Goal: Information Seeking & Learning: Learn about a topic

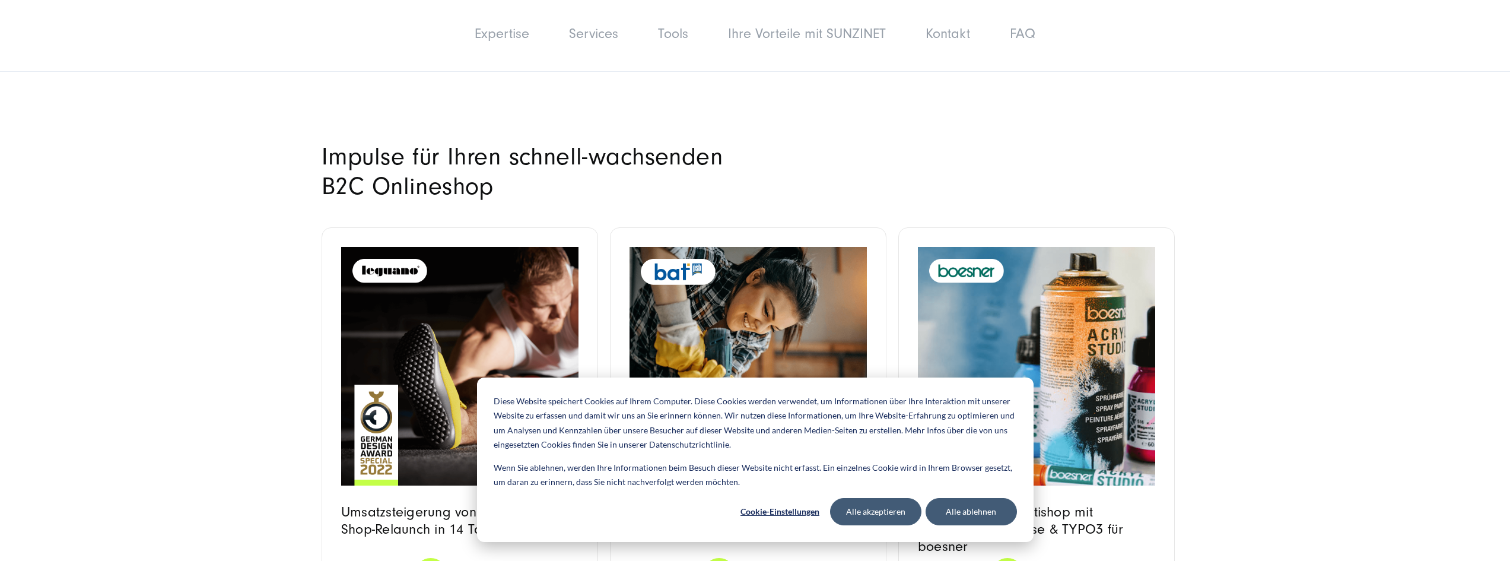
scroll to position [4095, 0]
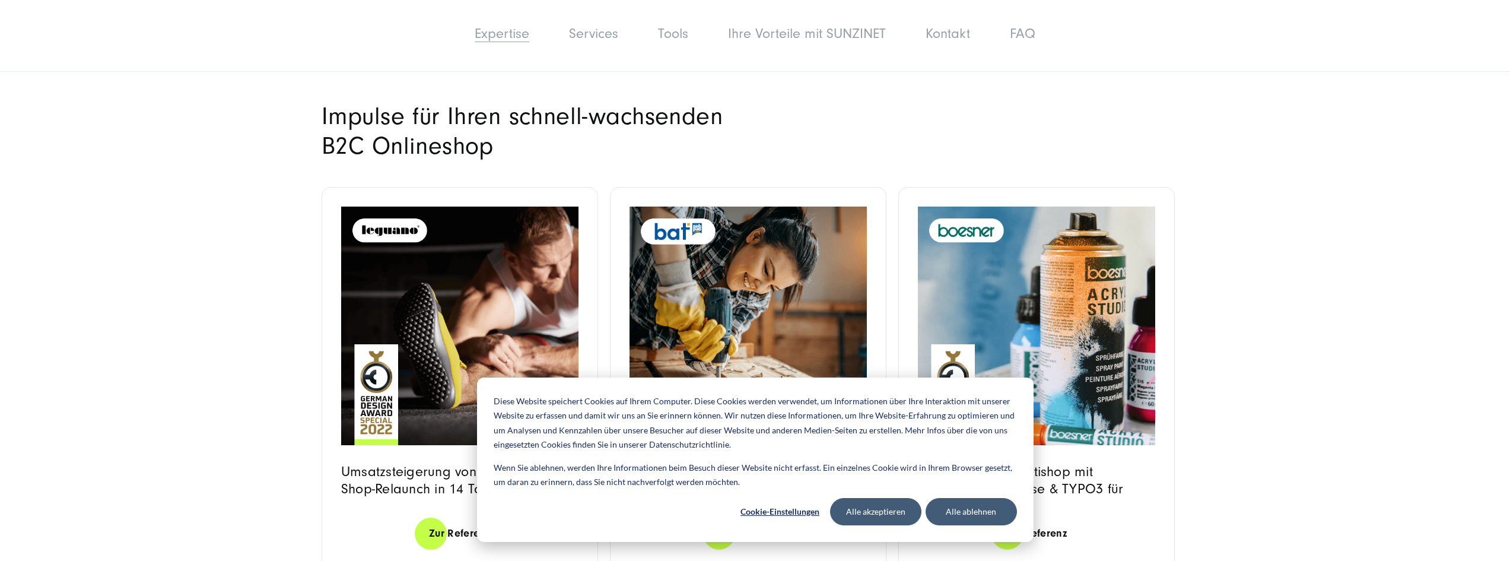
click at [496, 30] on link "Expertise" at bounding box center [502, 34] width 55 height 16
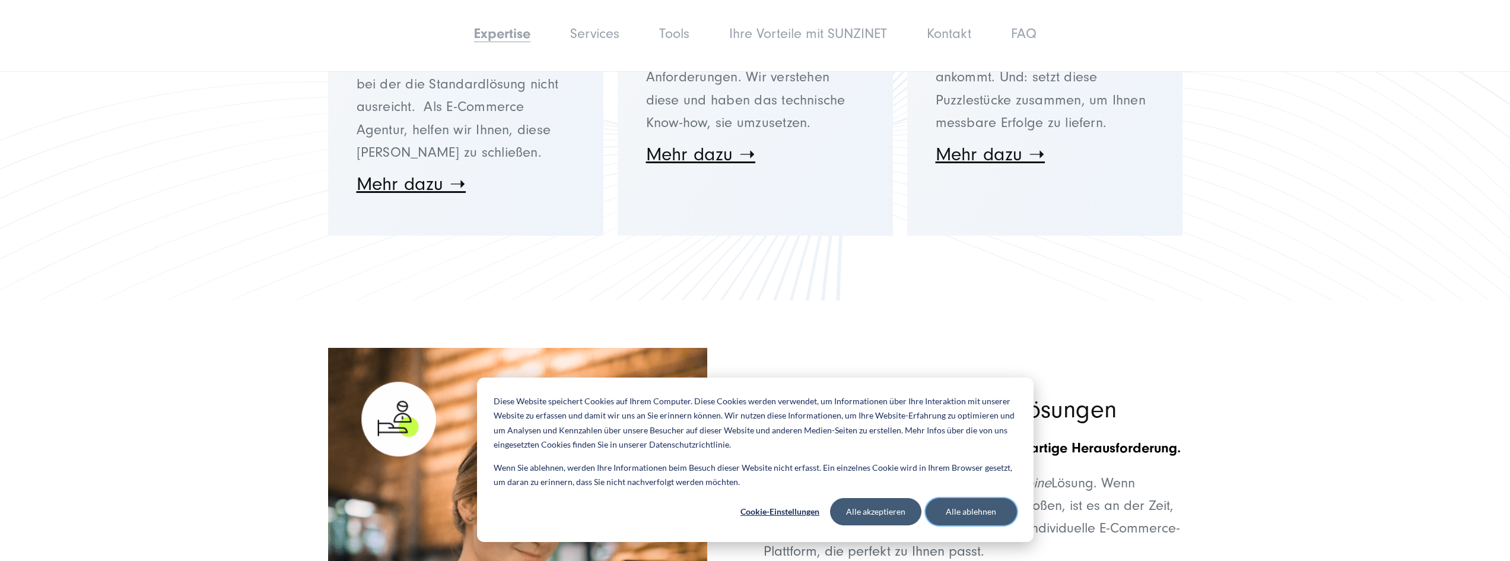
click at [952, 513] on button "Alle ablehnen" at bounding box center [971, 511] width 91 height 27
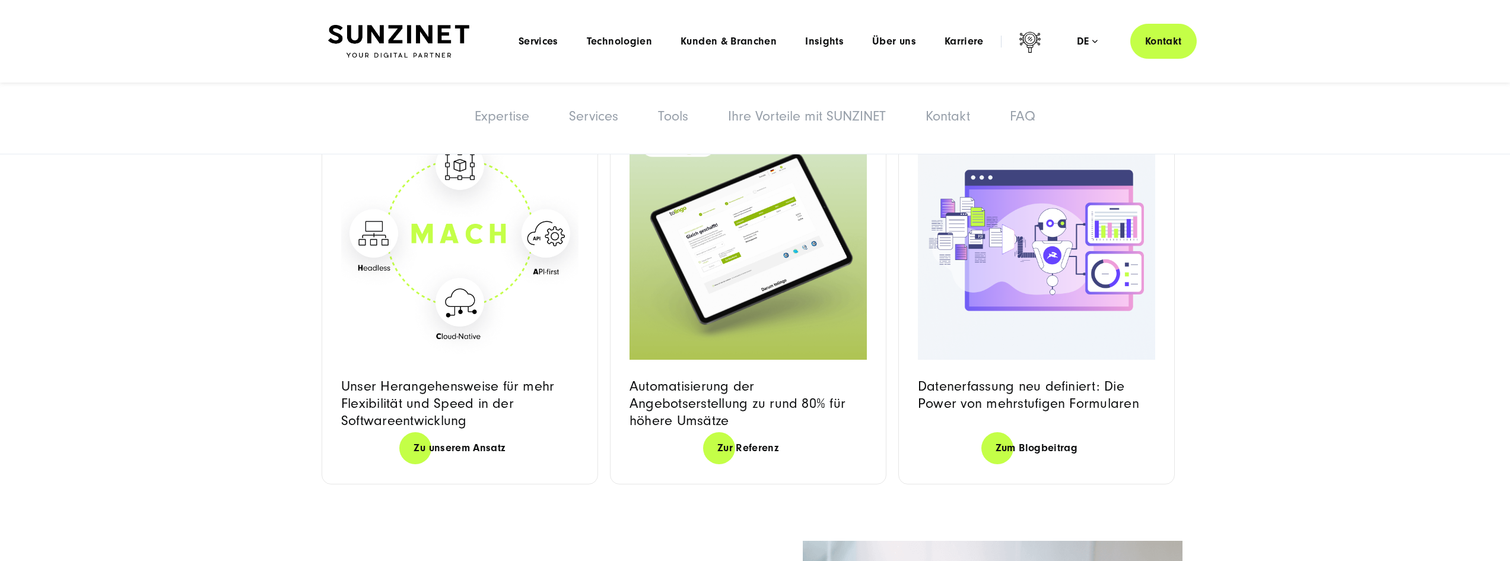
scroll to position [1720, 0]
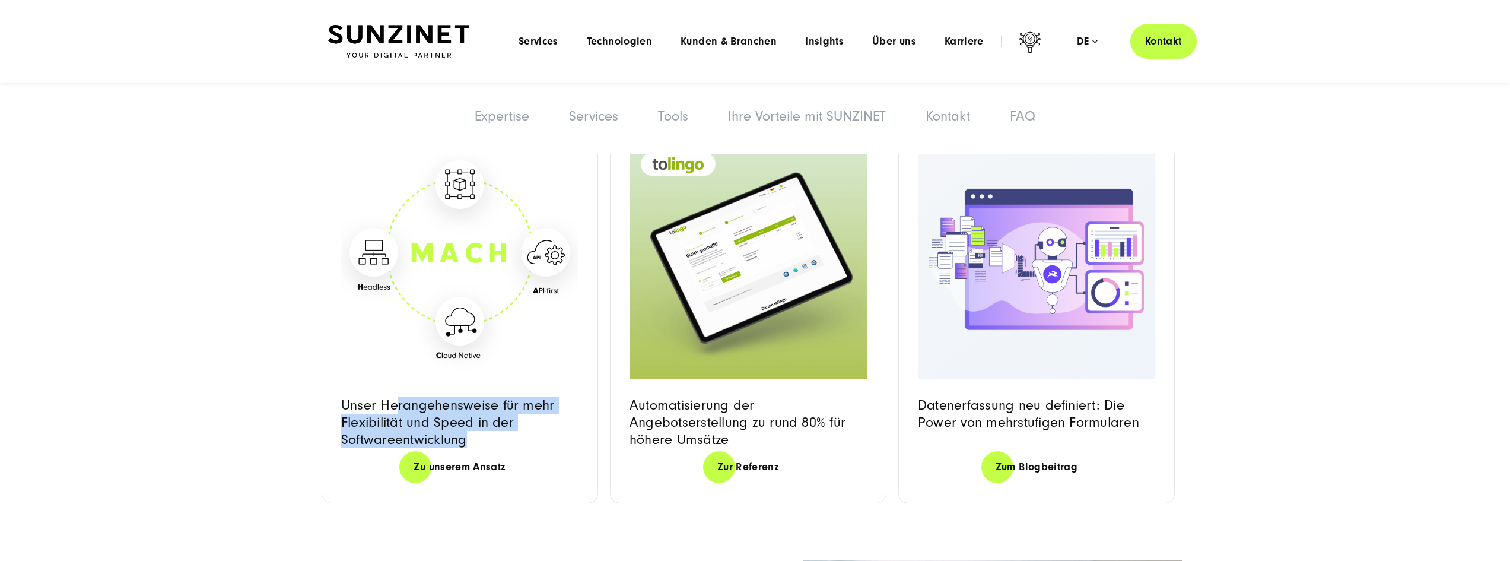
drag, startPoint x: 395, startPoint y: 388, endPoint x: 526, endPoint y: 430, distance: 137.2
click at [526, 430] on h3 "Unser Herangehensweise für mehr Flexibilität und Speed in der Softwareentwicklu…" at bounding box center [459, 422] width 237 height 52
click at [454, 459] on link "Zu unserem Ansatz" at bounding box center [459, 467] width 120 height 34
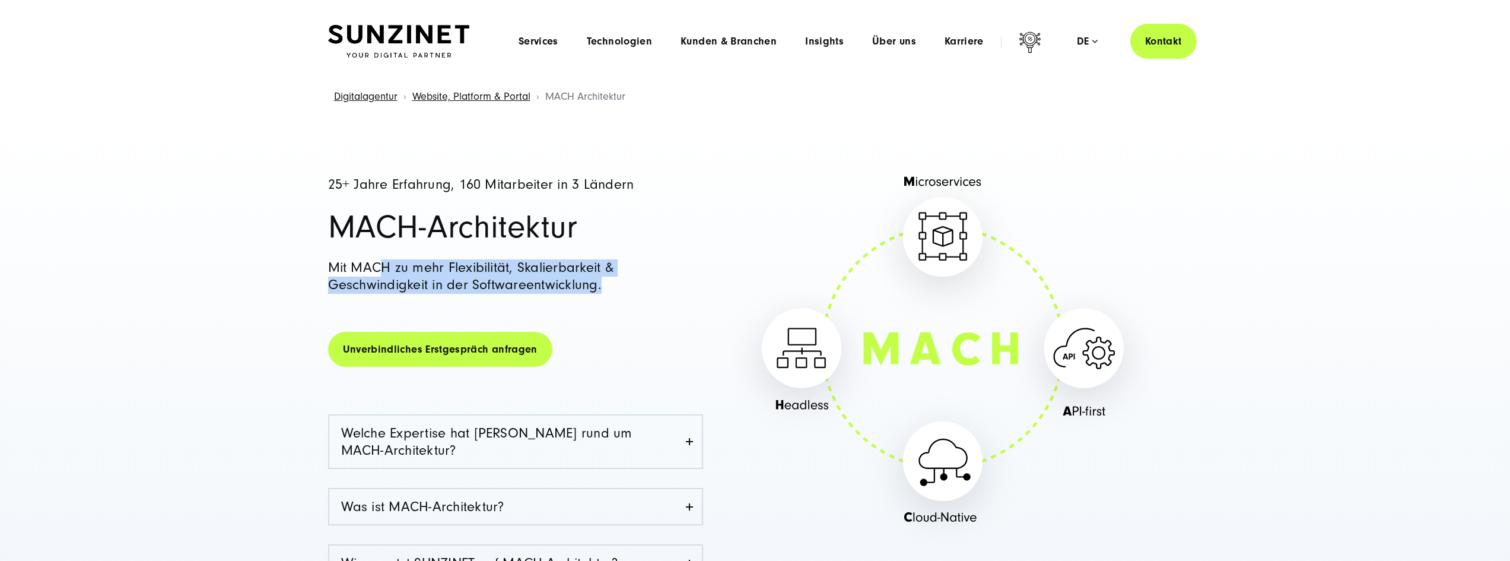
drag, startPoint x: 0, startPoint y: 0, endPoint x: 646, endPoint y: 290, distance: 707.7
click at [646, 290] on h4 "Mit MACH zu mehr Flexibilität, Skalierbarkeit & Geschwindigkeit in der Software…" at bounding box center [515, 276] width 375 height 34
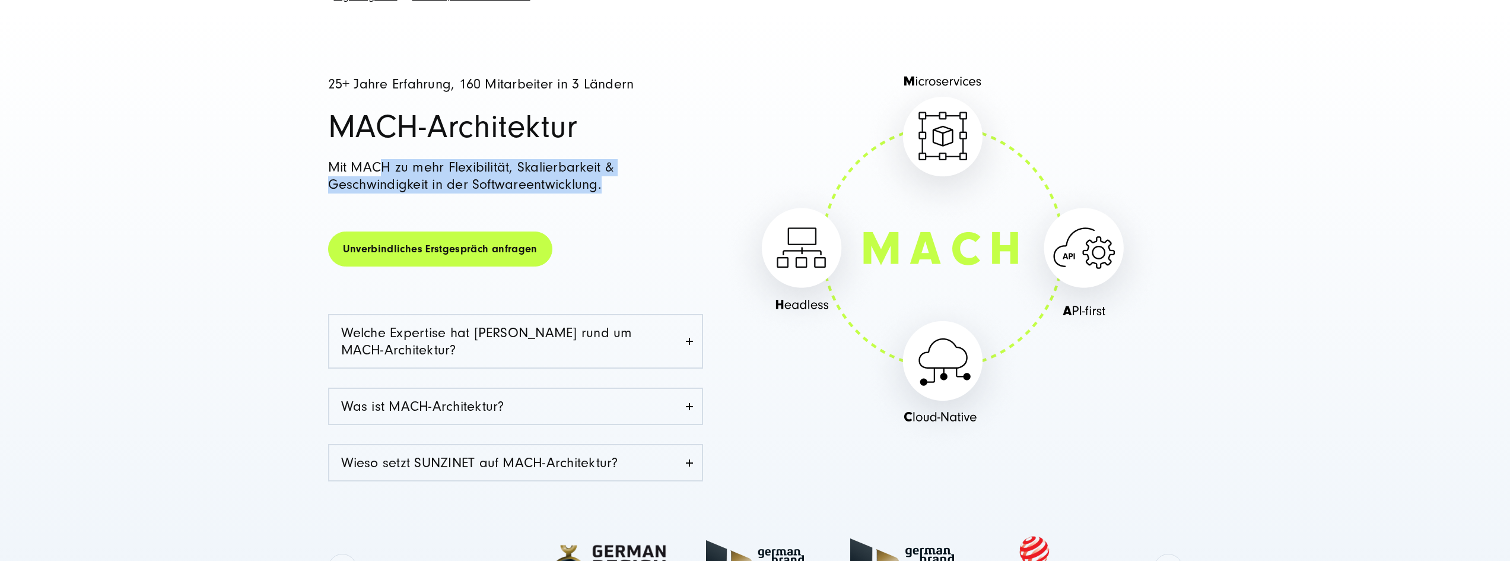
scroll to position [119, 0]
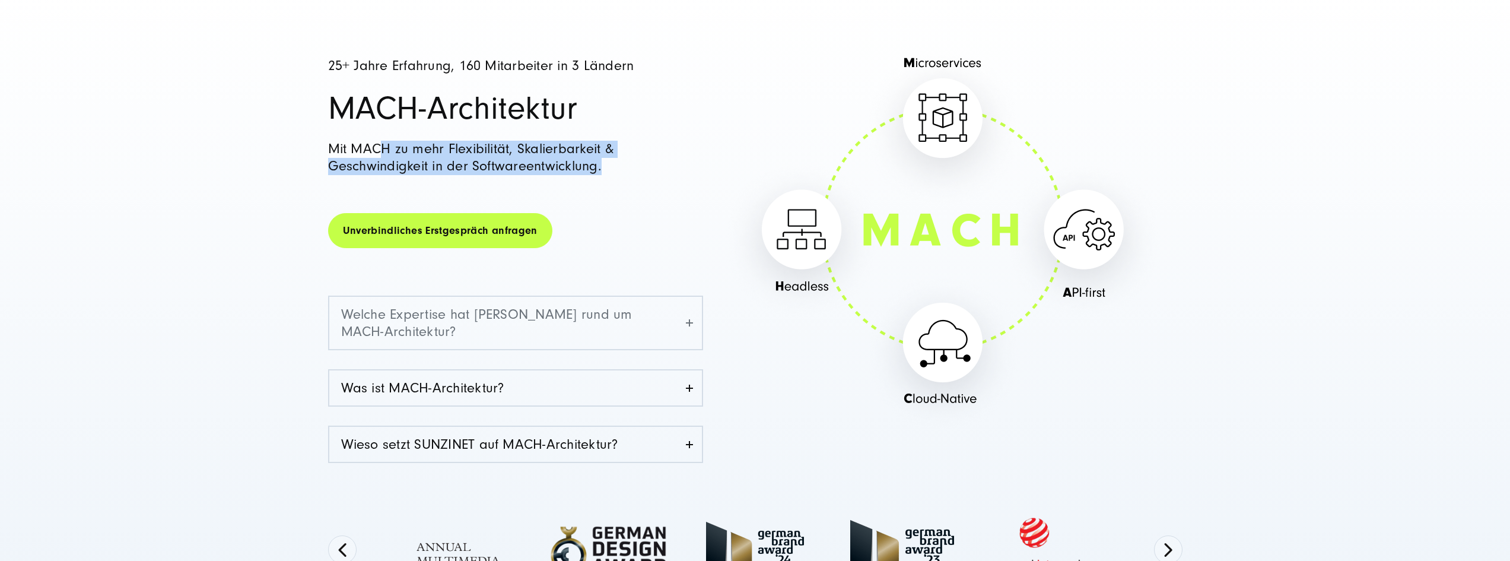
click at [516, 315] on link "Welche Expertise hat [PERSON_NAME] rund um MACH-Architektur?" at bounding box center [515, 323] width 373 height 52
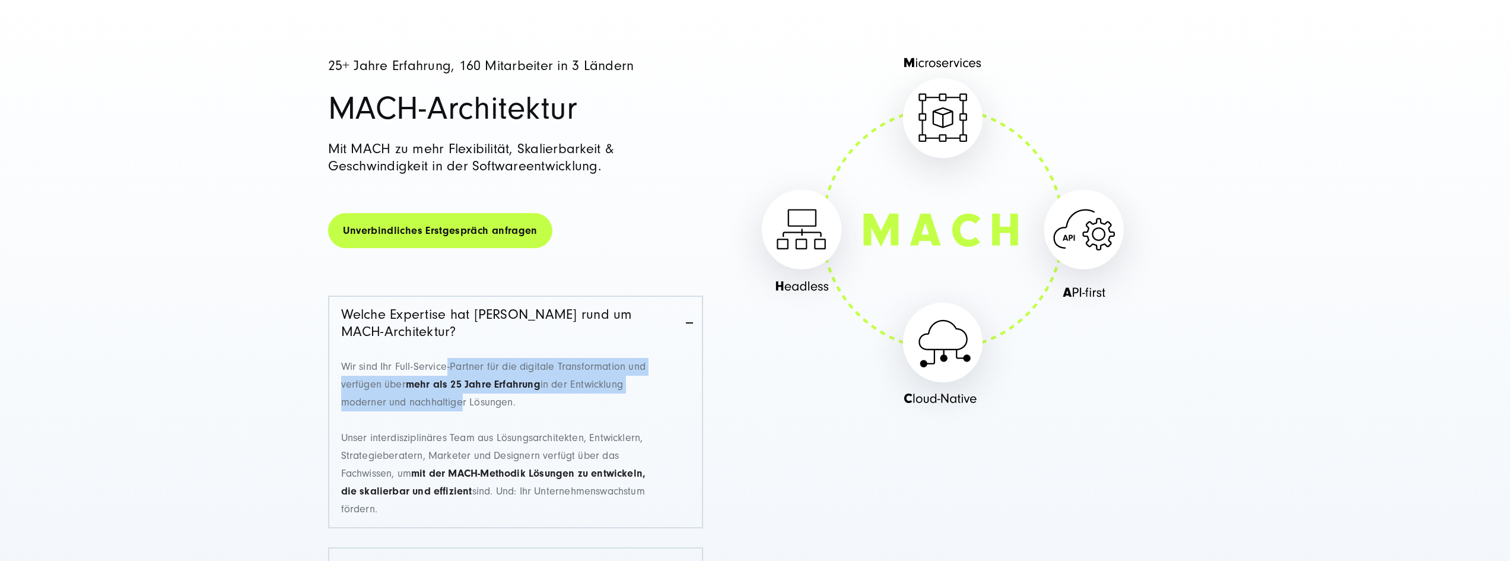
drag, startPoint x: 446, startPoint y: 368, endPoint x: 456, endPoint y: 398, distance: 31.3
click at [456, 398] on p "Wir sind Ihr Full-Service-Partner für die digitale Transformation und verfügen …" at bounding box center [502, 438] width 322 height 160
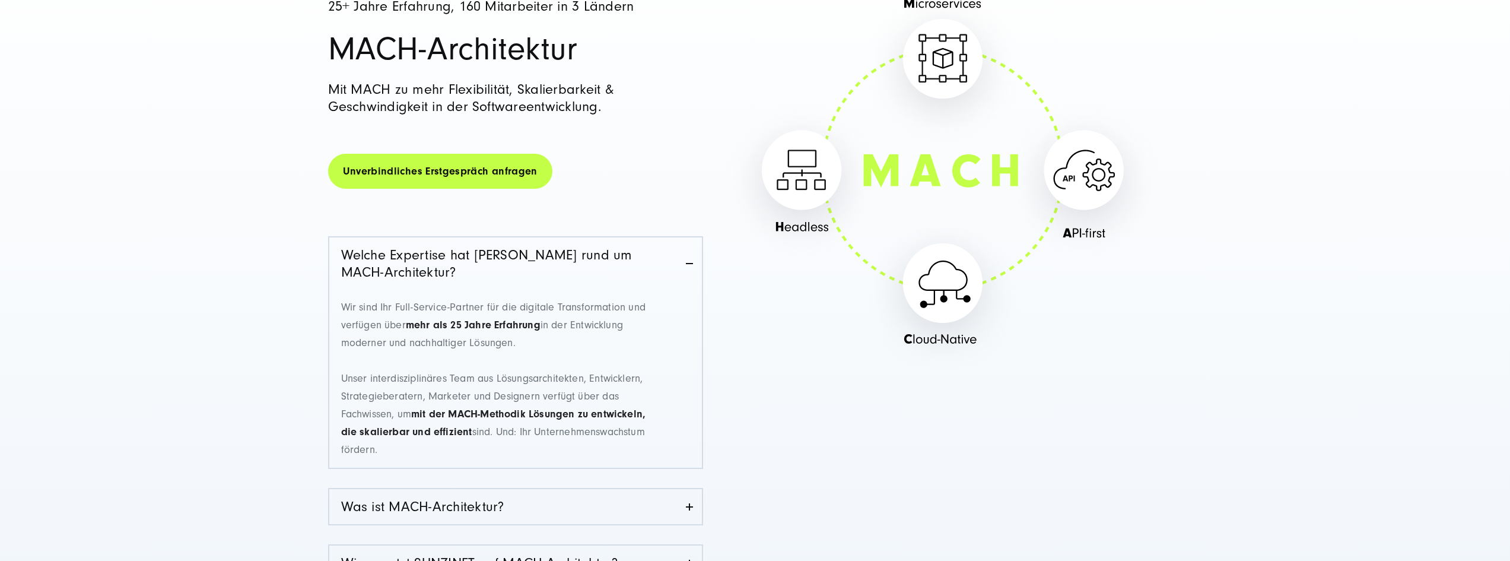
click at [402, 384] on p "Wir sind Ihr Full-Service-Partner für die digitale Transformation und verfügen …" at bounding box center [502, 379] width 322 height 160
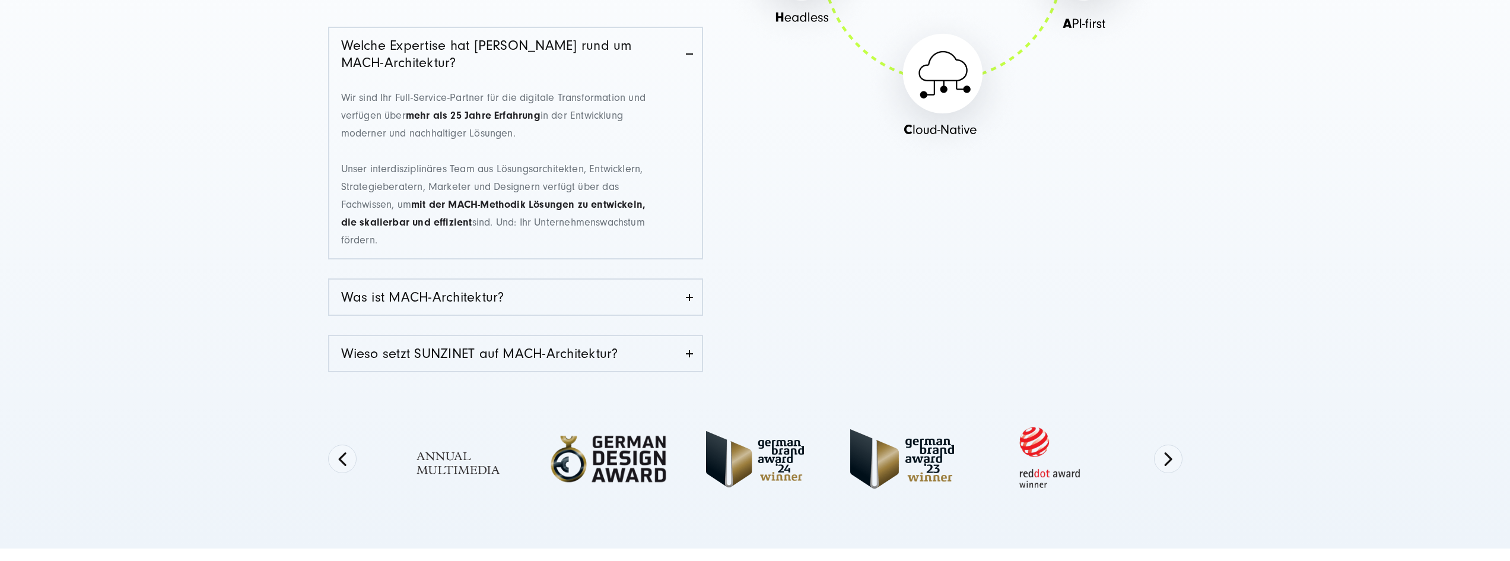
scroll to position [415, 0]
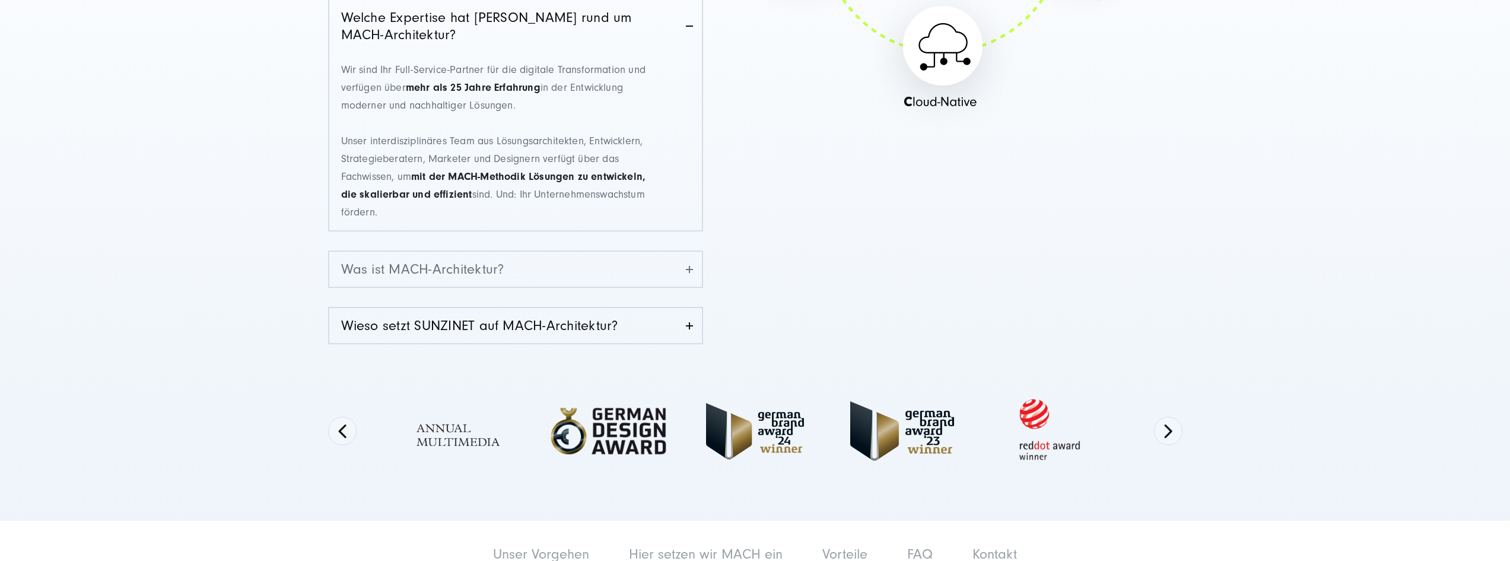
click at [458, 281] on link "Was ist MACH-Architektur?" at bounding box center [515, 269] width 373 height 35
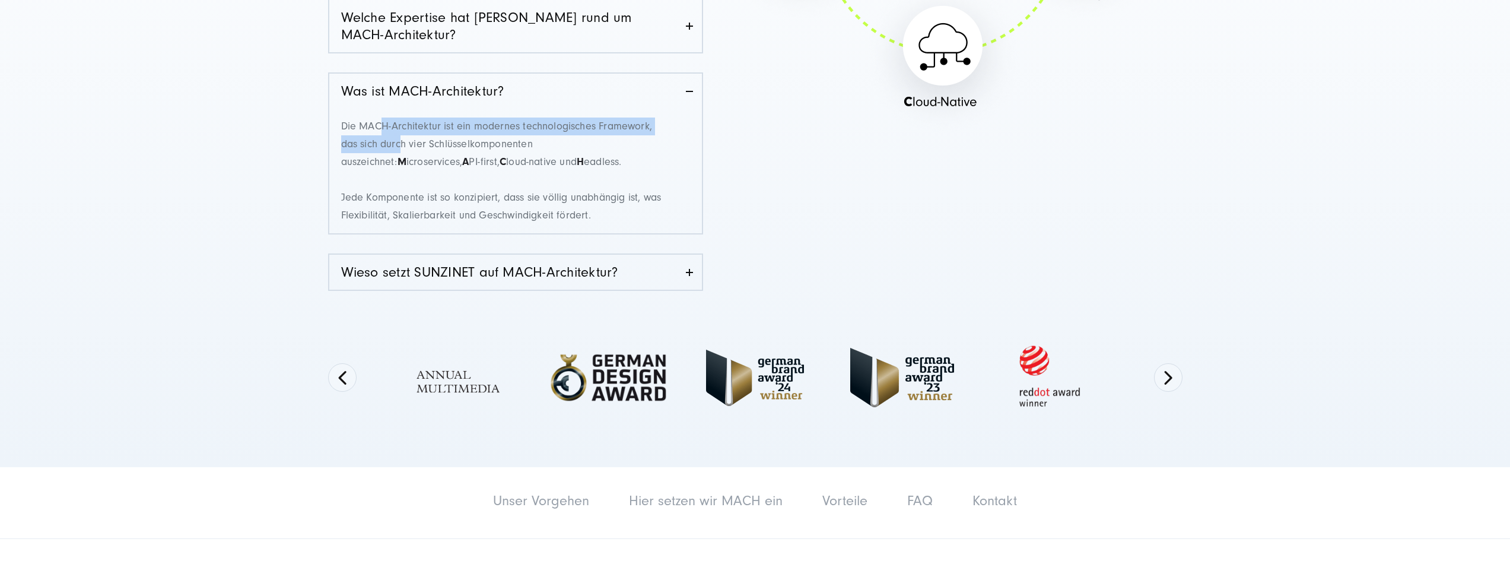
drag, startPoint x: 382, startPoint y: 122, endPoint x: 399, endPoint y: 134, distance: 21.4
click at [399, 134] on p "Die MACH-Architektur ist ein modernes technologisches Framework, das sich durch…" at bounding box center [502, 171] width 322 height 107
click at [351, 199] on p "Die MACH-Architektur ist ein modernes technologisches Framework, das sich durch…" at bounding box center [502, 171] width 322 height 107
drag, startPoint x: 354, startPoint y: 126, endPoint x: 674, endPoint y: 173, distance: 323.9
click at [674, 173] on div "Die MACH-Architektur ist ein modernes technologisches Framework, das sich durch…" at bounding box center [515, 171] width 373 height 125
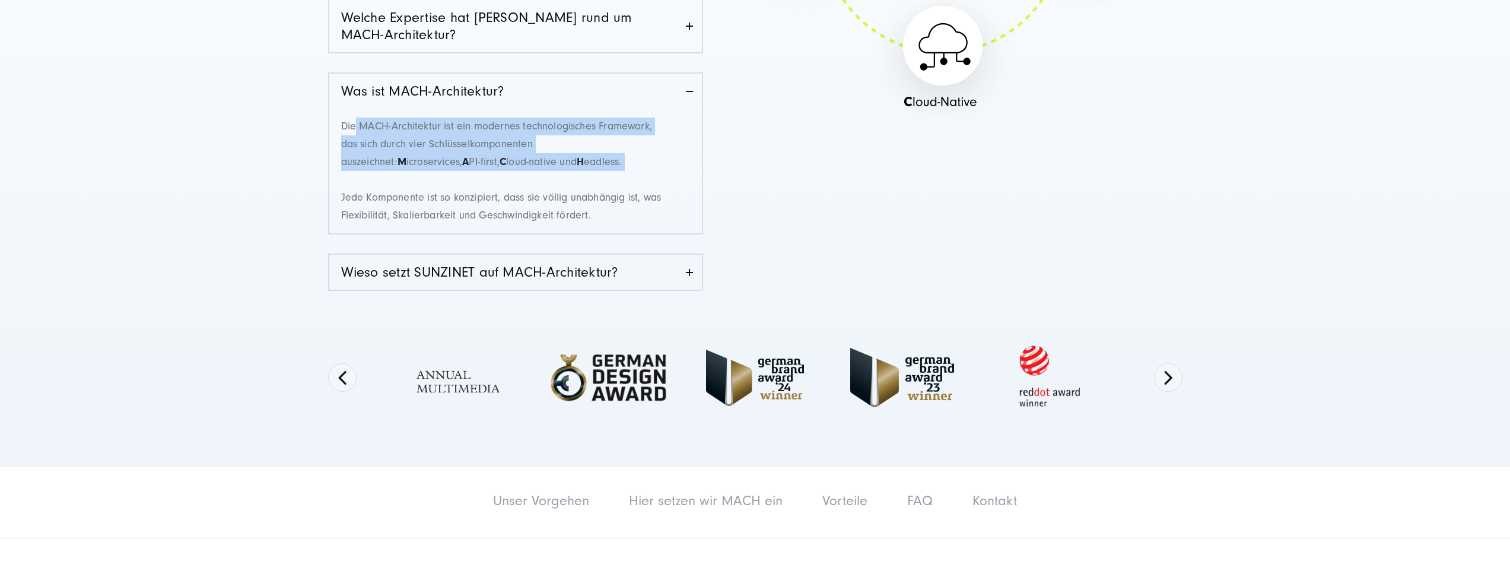
click at [442, 166] on p "Die MACH-Architektur ist ein modernes technologisches Framework, das sich durch…" at bounding box center [502, 171] width 322 height 107
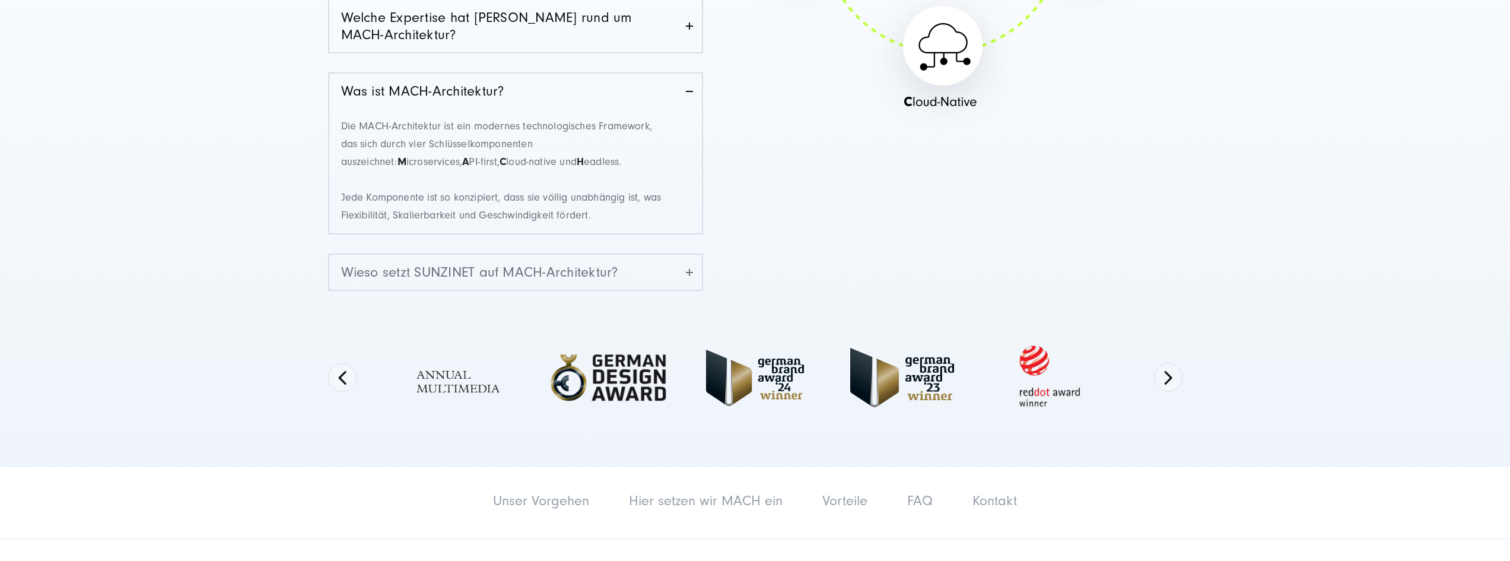
click at [440, 267] on link "Wieso setzt SUNZINET auf MACH-Architektur?" at bounding box center [515, 272] width 373 height 35
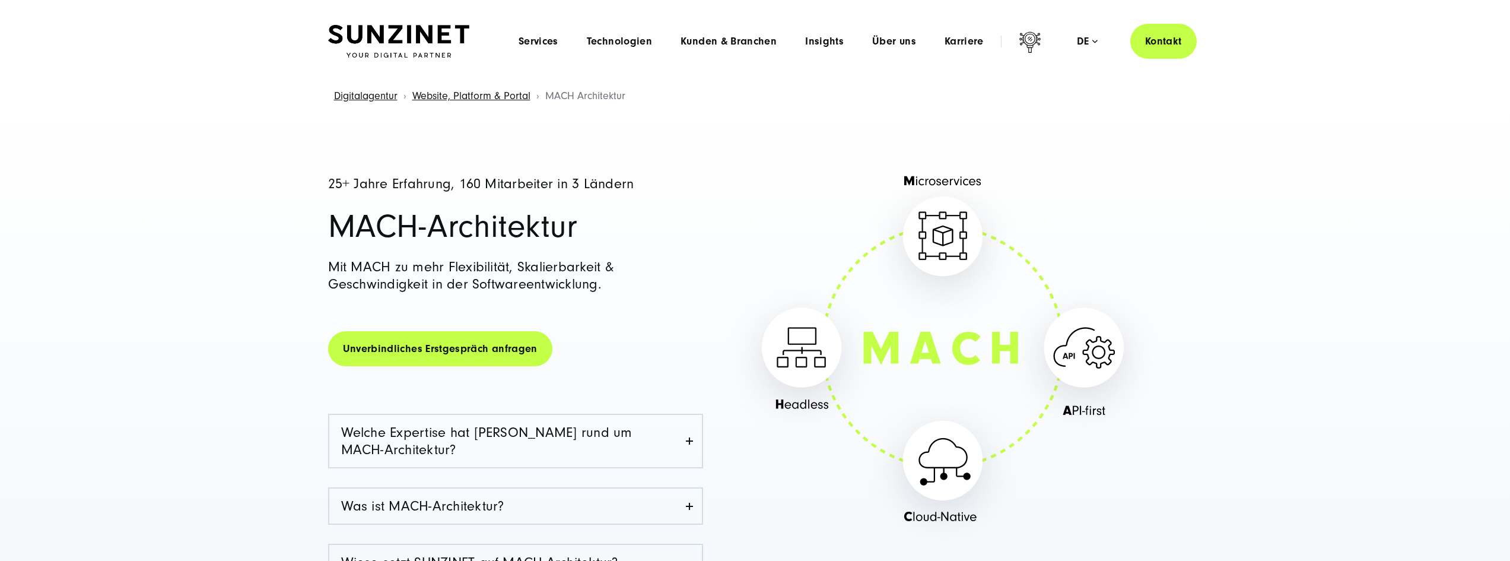
scroll to position [0, 0]
click at [1093, 45] on div "de" at bounding box center [1087, 42] width 21 height 12
click at [893, 43] on span "Über uns" at bounding box center [894, 42] width 44 height 12
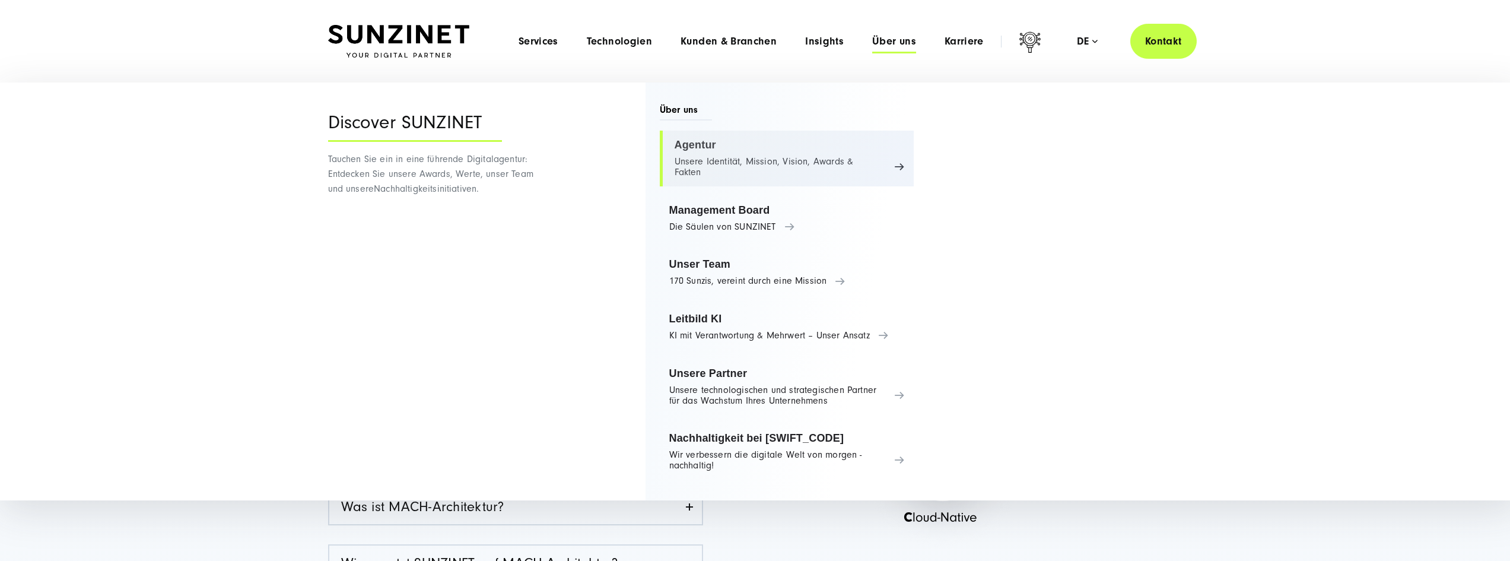
click at [716, 173] on link "Agentur Unsere Identität, Mission, Vision, Awards & Fakten" at bounding box center [787, 159] width 255 height 56
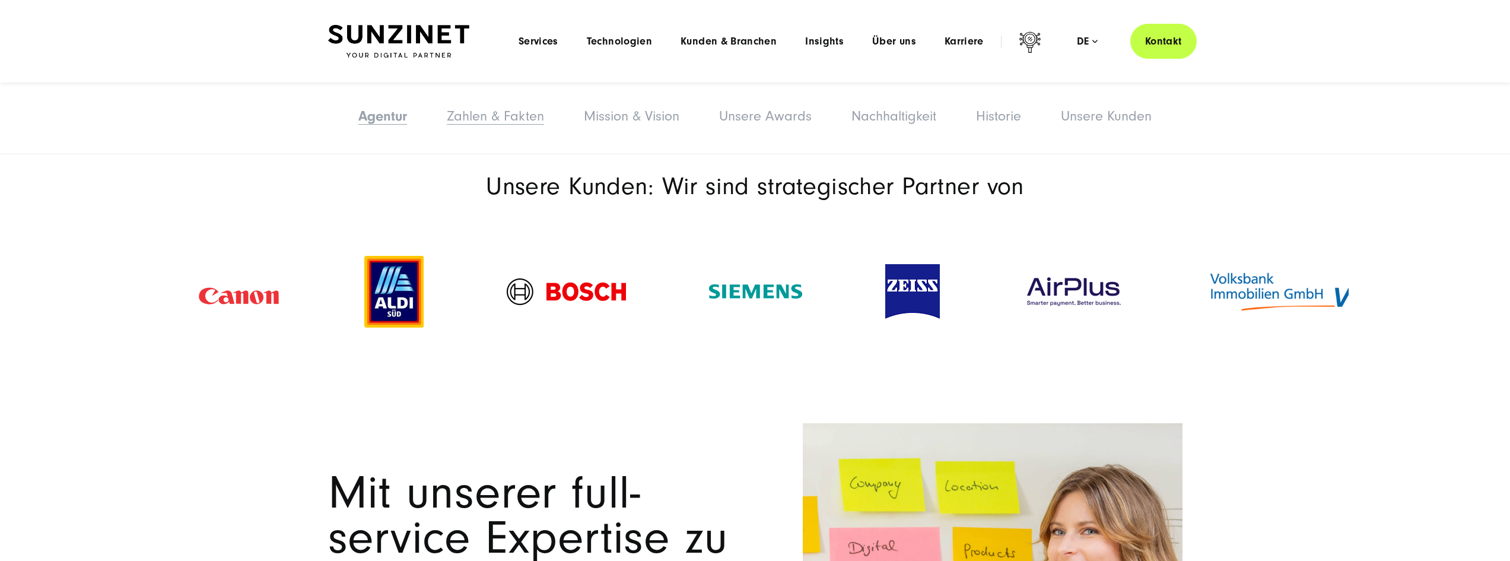
scroll to position [881, 0]
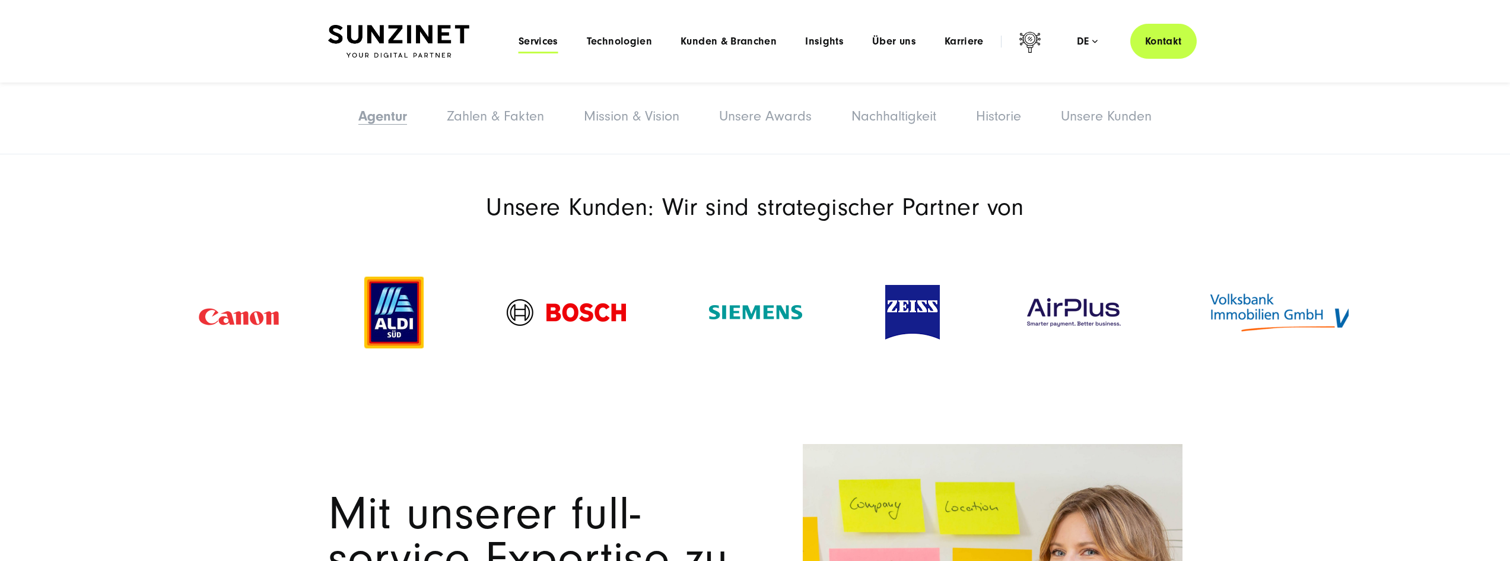
click at [546, 46] on span "Services" at bounding box center [539, 42] width 40 height 12
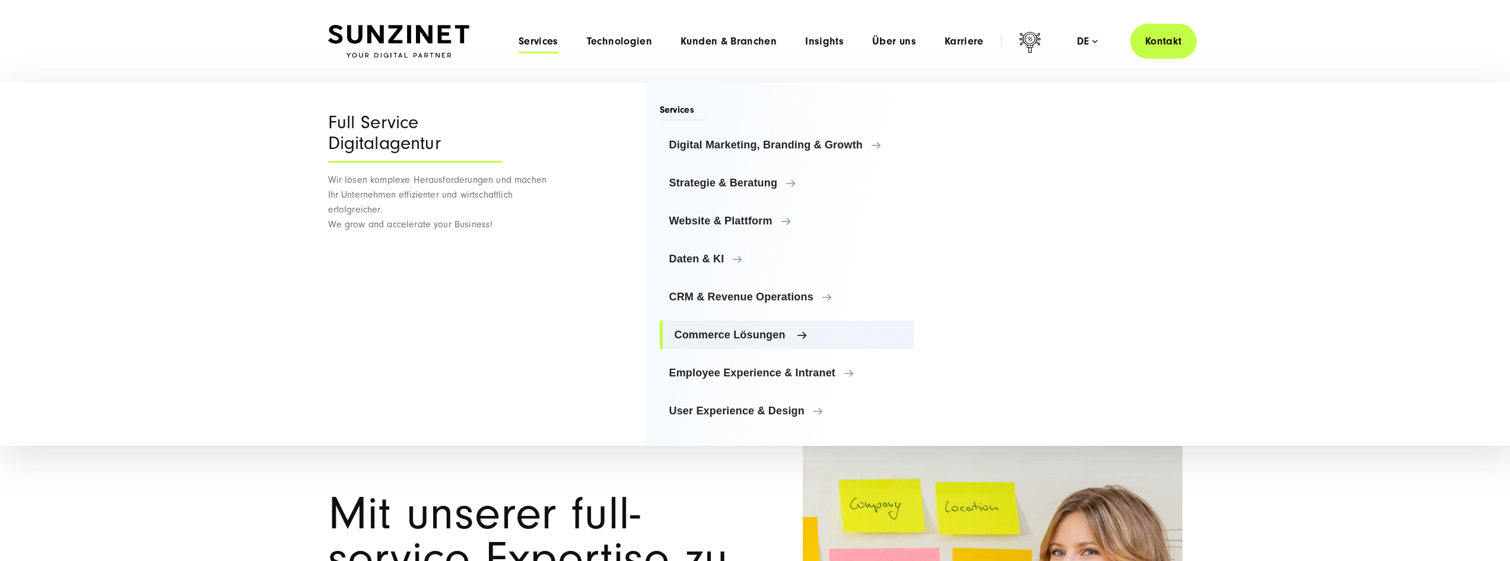
click at [695, 333] on span "Commerce Lösungen" at bounding box center [790, 335] width 230 height 12
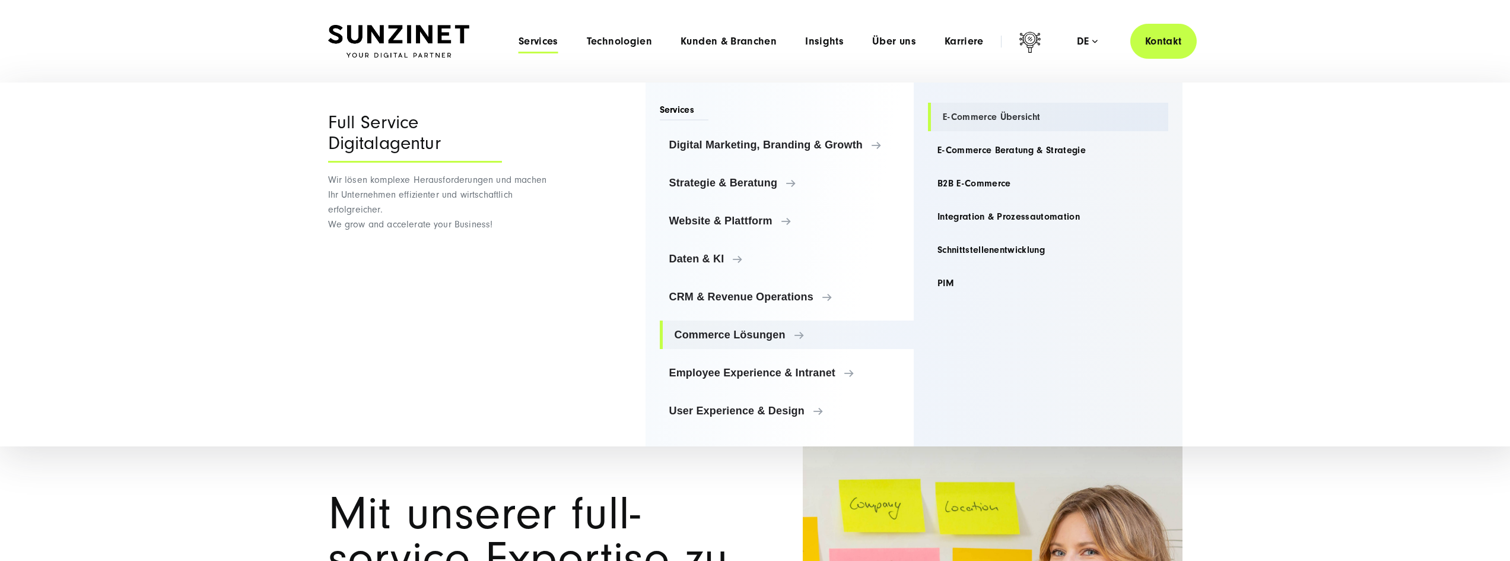
click at [982, 120] on link "E-Commerce Übersicht" at bounding box center [1048, 117] width 240 height 28
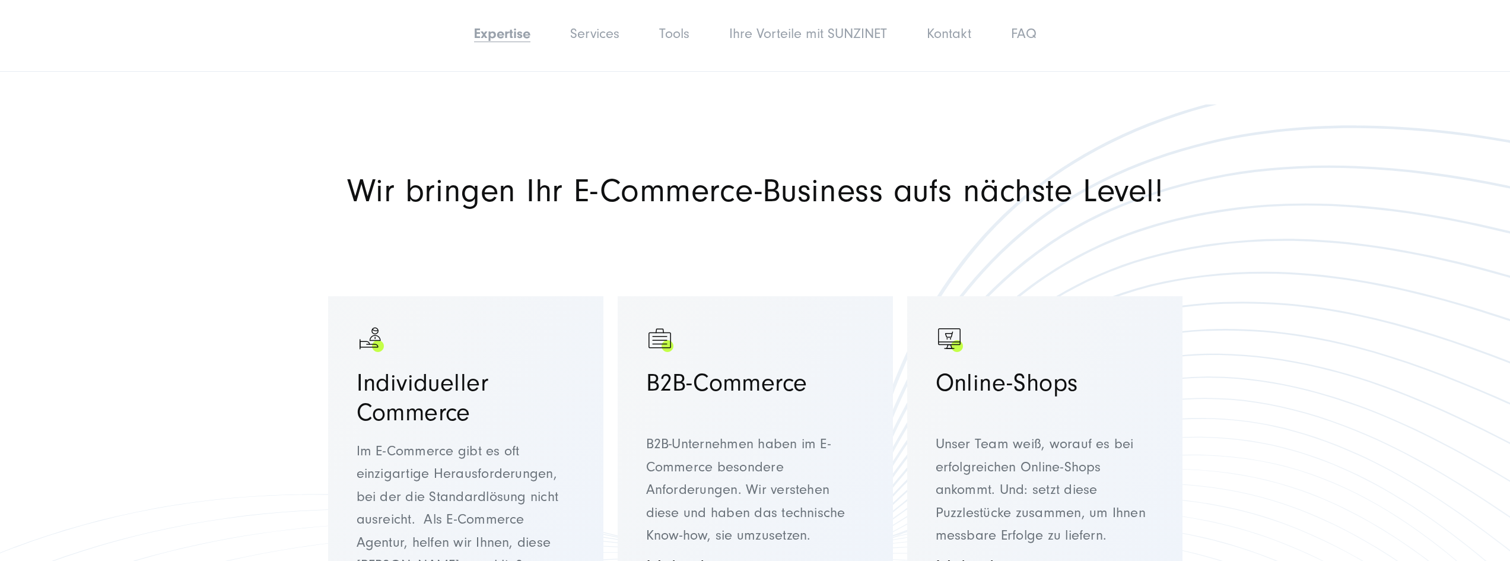
scroll to position [415, 0]
